Goal: Task Accomplishment & Management: Use online tool/utility

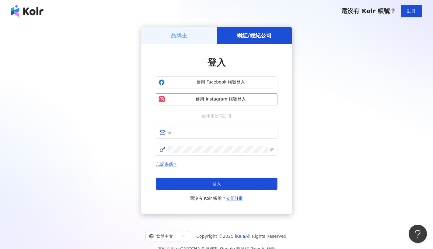
click at [218, 100] on span "使用 Instagram 帳號登入" at bounding box center [221, 99] width 108 height 6
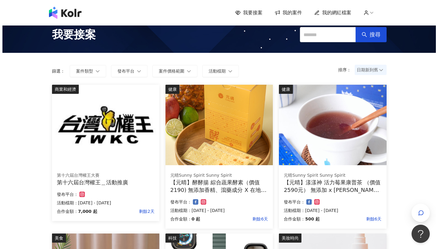
scroll to position [9, 0]
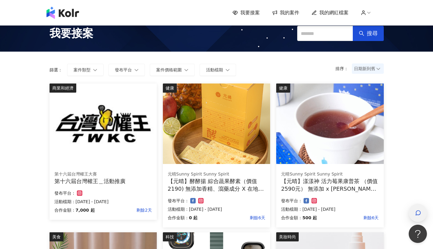
click at [424, 212] on div "button" at bounding box center [418, 213] width 18 height 18
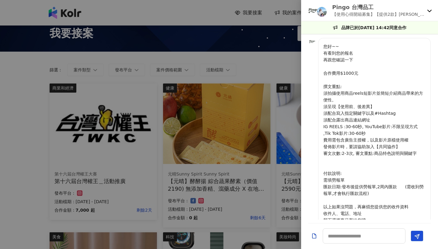
scroll to position [387, 0]
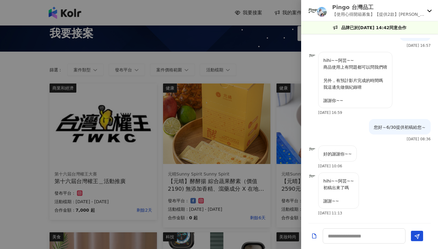
click at [427, 12] on icon at bounding box center [429, 10] width 5 height 5
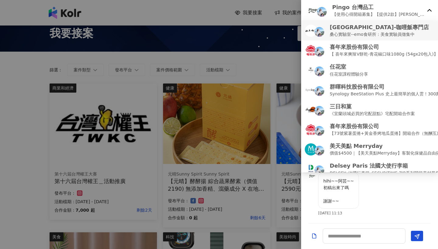
click at [374, 26] on p "[GEOGRAPHIC_DATA]-咖哩飯專門店" at bounding box center [378, 27] width 99 height 8
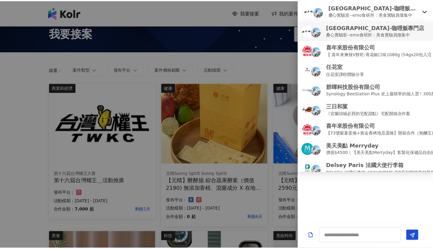
scroll to position [0, 0]
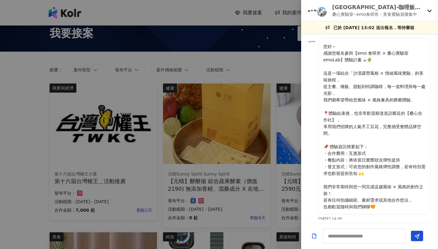
click at [285, 21] on div at bounding box center [219, 124] width 438 height 249
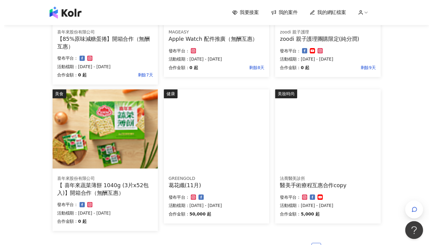
scroll to position [338, 0]
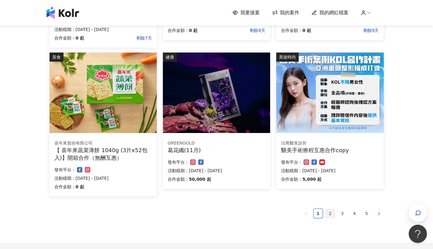
click at [328, 210] on link "2" at bounding box center [330, 213] width 9 height 9
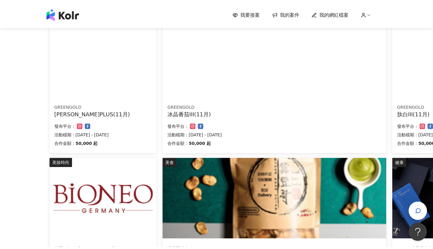
scroll to position [334, 0]
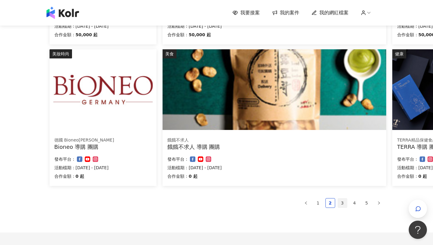
click at [341, 203] on link "3" at bounding box center [342, 202] width 9 height 9
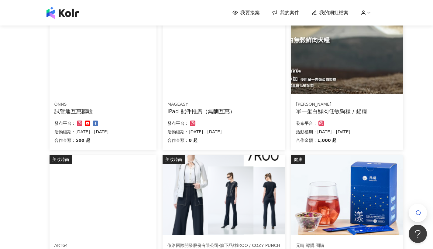
scroll to position [67, 0]
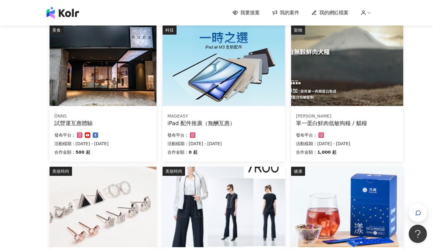
click at [93, 84] on img at bounding box center [103, 66] width 107 height 81
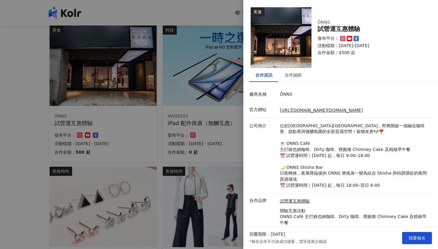
click at [403, 150] on p "位於[GEOGRAPHIC_DATA][GEOGRAPHIC_DATA]，即將開啟一個融合咖啡香、甜點香與微醺氛圍的全新質感空間！寵物友善🐶❣️ ☕️ ONN…" at bounding box center [354, 156] width 149 height 66
click at [216, 189] on div at bounding box center [219, 124] width 438 height 249
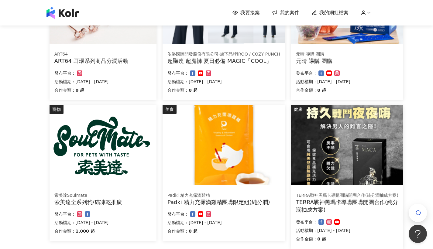
scroll to position [390, 0]
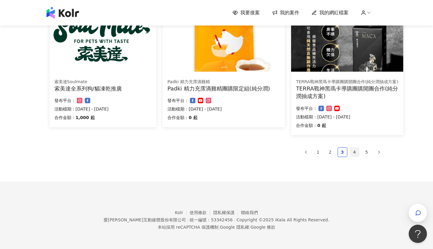
click at [356, 150] on link "4" at bounding box center [354, 152] width 9 height 9
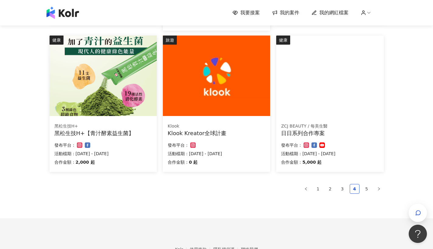
scroll to position [391, 0]
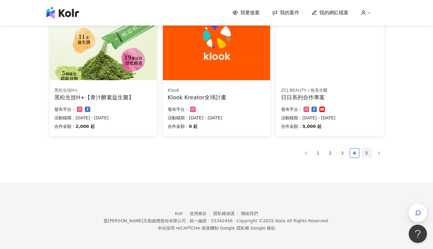
click at [363, 152] on link "5" at bounding box center [366, 153] width 9 height 9
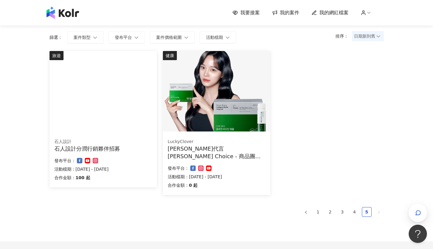
scroll to position [0, 0]
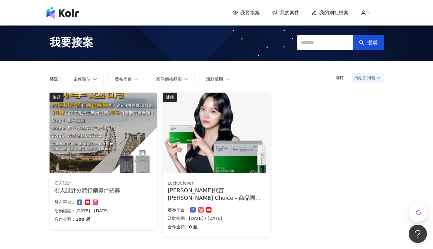
click at [278, 11] on icon at bounding box center [275, 13] width 6 height 6
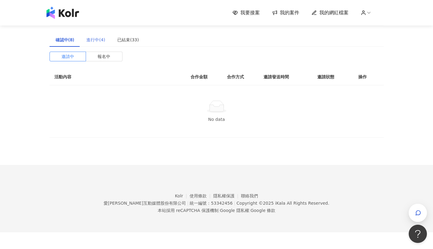
click at [95, 35] on div "進行中(4)" at bounding box center [95, 40] width 31 height 14
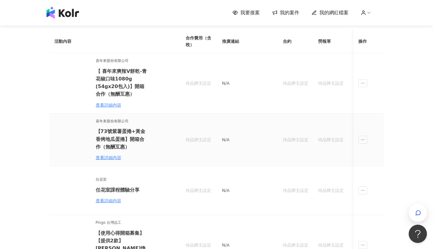
scroll to position [72, 0]
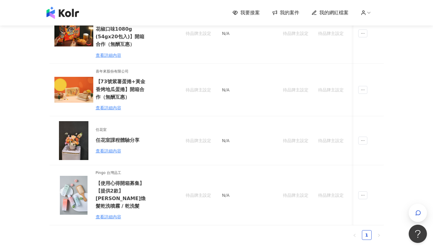
click at [413, 154] on div "我要接案 我的案件 我的網紅檔案 建議執行流程 確認中(8) 進行中(4) 已結束(33) 邀請中 報名中 活動內容 合作金額 合作方式 邀請發送時間 邀請狀…" at bounding box center [216, 133] width 433 height 411
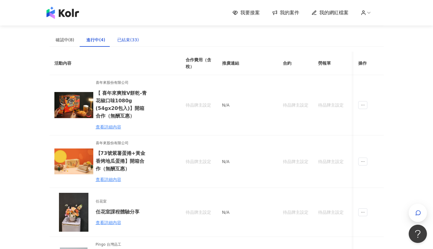
click at [125, 37] on div "已結束(33)" at bounding box center [128, 39] width 22 height 7
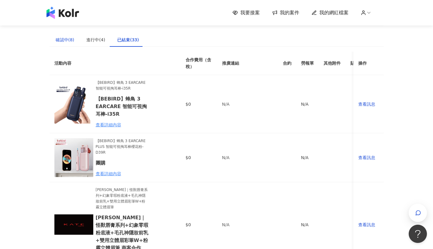
click at [66, 39] on div "確認中(8)" at bounding box center [65, 39] width 19 height 7
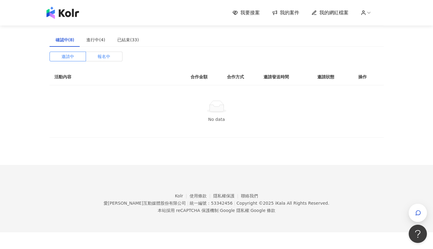
click at [110, 59] on span "報名中" at bounding box center [104, 56] width 13 height 9
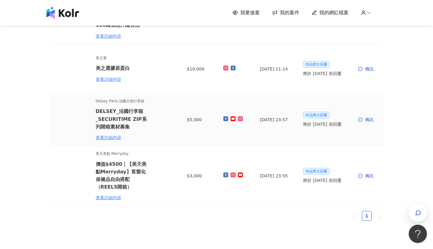
scroll to position [350, 0]
